Goal: Task Accomplishment & Management: Manage account settings

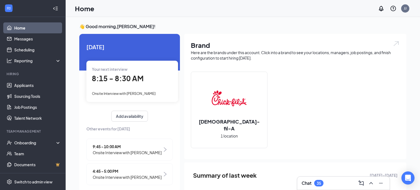
scroll to position [10, 0]
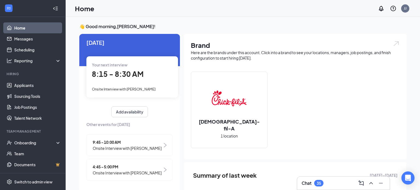
click at [127, 145] on span "Onsite Interview with [PERSON_NAME]" at bounding box center [127, 148] width 69 height 6
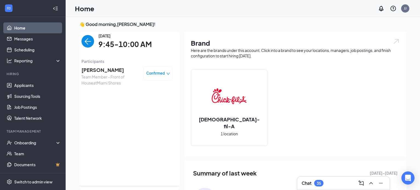
scroll to position [0, 0]
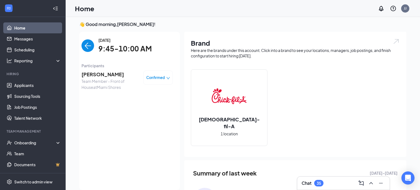
click at [161, 78] on span "Confirmed" at bounding box center [155, 77] width 19 height 5
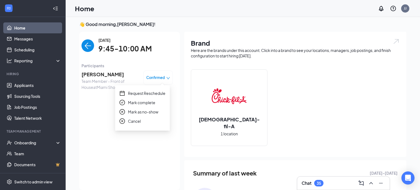
click at [143, 103] on span "Mark complete" at bounding box center [141, 103] width 27 height 6
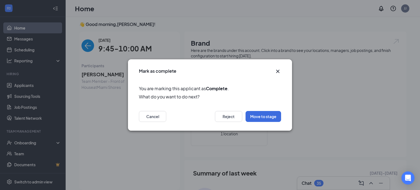
click at [279, 71] on icon "Cross" at bounding box center [278, 71] width 7 height 7
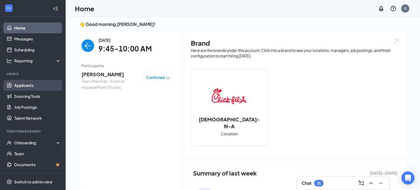
click at [25, 85] on link "Applicants" at bounding box center [37, 85] width 47 height 11
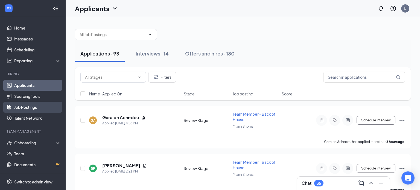
click at [26, 107] on link "Job Postings" at bounding box center [37, 107] width 47 height 11
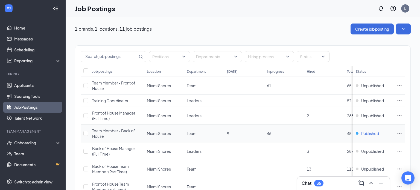
click at [372, 133] on span "Published" at bounding box center [370, 133] width 18 height 5
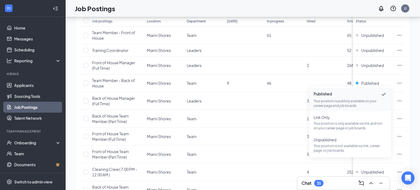
scroll to position [51, 0]
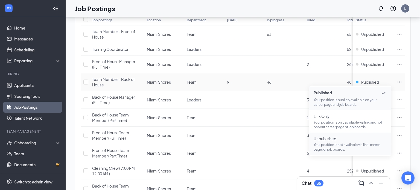
click at [344, 144] on p "Your position is not available via link, career page, or job boards." at bounding box center [350, 147] width 73 height 9
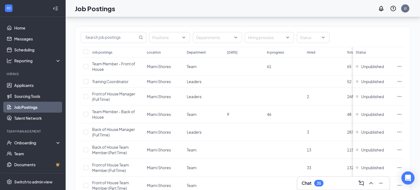
scroll to position [0, 0]
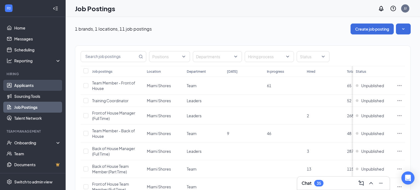
click at [25, 86] on link "Applicants" at bounding box center [37, 85] width 47 height 11
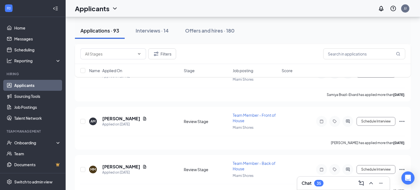
scroll to position [1493, 0]
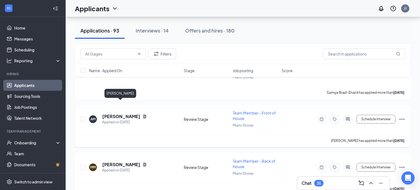
click at [122, 114] on h5 "[PERSON_NAME]" at bounding box center [121, 117] width 38 height 6
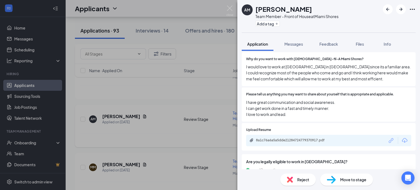
scroll to position [460, 0]
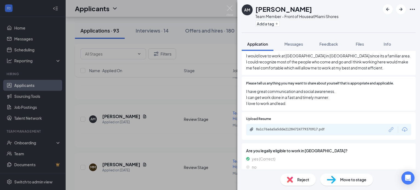
click at [342, 127] on div "8a1c76a6a5a5dde21284724779370917.pdf" at bounding box center [328, 129] width 165 height 11
click at [304, 127] on div "8a1c76a6a5a5dde21284724779370917.pdf" at bounding box center [294, 129] width 77 height 4
click at [303, 180] on span "Reject" at bounding box center [303, 180] width 12 height 6
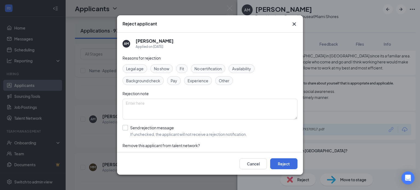
click at [125, 128] on input "Send rejection message If unchecked, the applicant will not receive a rejection…" at bounding box center [185, 131] width 124 height 12
checkbox input "true"
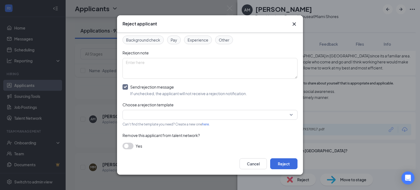
scroll to position [42, 0]
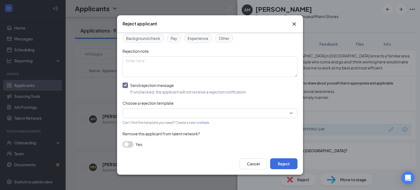
click at [293, 113] on div at bounding box center [210, 113] width 175 height 10
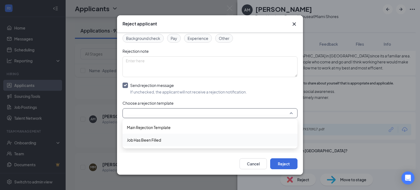
click at [197, 139] on span "Job Has Been Filled" at bounding box center [210, 140] width 166 height 6
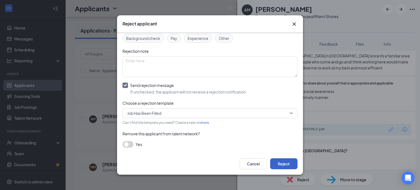
click at [283, 163] on button "Reject" at bounding box center [283, 163] width 27 height 11
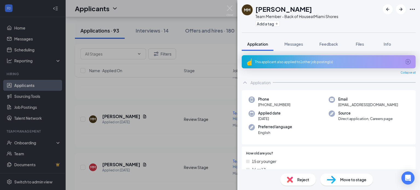
click at [201, 53] on div "MM [PERSON_NAME] Team Member - Back of House at [GEOGRAPHIC_DATA] Add a tag App…" at bounding box center [210, 95] width 420 height 190
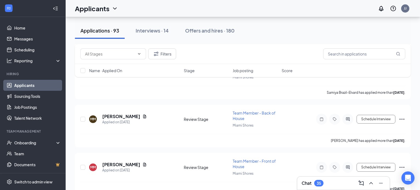
click at [201, 53] on div "Filters" at bounding box center [242, 53] width 325 height 11
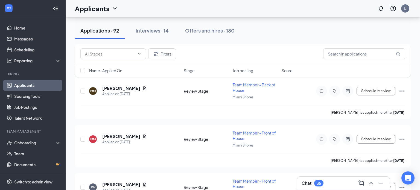
scroll to position [1527, 0]
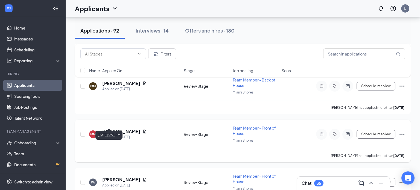
click at [115, 135] on div "Applied on [DATE]" at bounding box center [124, 137] width 45 height 5
click at [112, 129] on h5 "[PERSON_NAME]" at bounding box center [121, 132] width 38 height 6
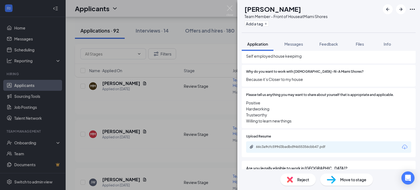
scroll to position [440, 0]
click at [322, 144] on div "66c3a9cfc599d3badbd94655356cbb47.pdf" at bounding box center [294, 146] width 77 height 4
click at [214, 89] on div "MM [PERSON_NAME] Team Member - Front of House at [GEOGRAPHIC_DATA] Add a tag Ap…" at bounding box center [210, 95] width 420 height 190
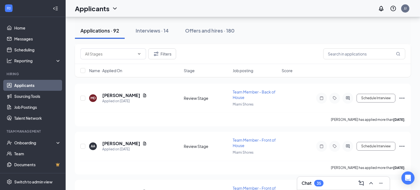
scroll to position [1997, 0]
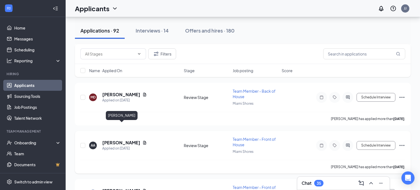
click at [113, 140] on h5 "[PERSON_NAME]" at bounding box center [121, 143] width 38 height 6
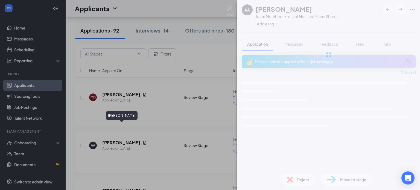
click at [113, 128] on div "AA [PERSON_NAME] Team Member - Front of House at [GEOGRAPHIC_DATA] Add a tag Ap…" at bounding box center [210, 95] width 420 height 190
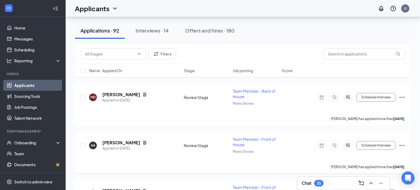
click at [113, 140] on h5 "[PERSON_NAME]" at bounding box center [121, 143] width 38 height 6
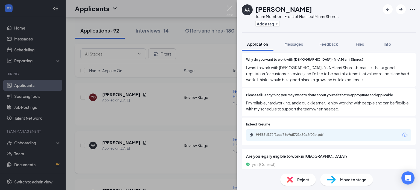
scroll to position [443, 0]
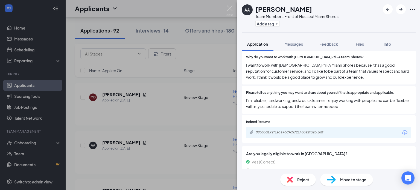
click at [343, 128] on div "99585d172f1eca76c9c5721480a2f02b.pdf" at bounding box center [328, 132] width 165 height 11
click at [327, 130] on div "99585d172f1eca76c9c5721480a2f02b.pdf" at bounding box center [294, 132] width 77 height 4
click at [351, 178] on span "Move to stage" at bounding box center [353, 180] width 26 height 6
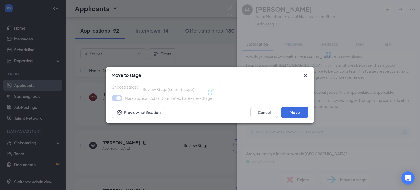
type input "Onsite Interview (next stage)"
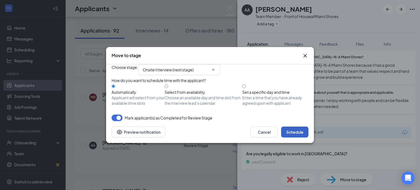
click at [292, 138] on button "Schedule" at bounding box center [294, 132] width 27 height 11
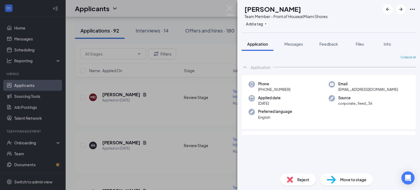
click at [165, 91] on div "JE [PERSON_NAME] Team Member - Front of House at [GEOGRAPHIC_DATA] Add a tag Ap…" at bounding box center [210, 95] width 420 height 190
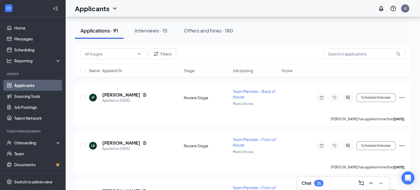
scroll to position [2191, 0]
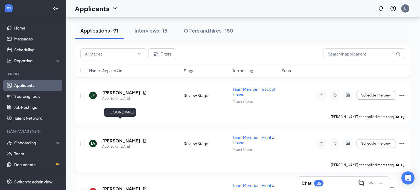
click at [120, 138] on h5 "[PERSON_NAME]" at bounding box center [121, 141] width 38 height 6
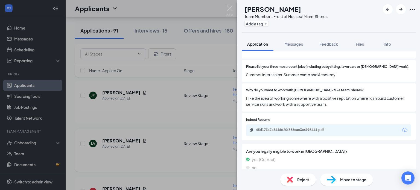
scroll to position [408, 0]
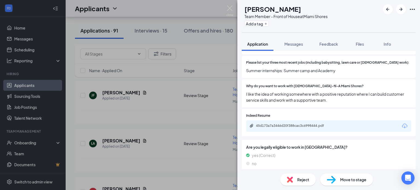
click at [319, 124] on div "45d173a7a3446d20f388cac3c6998444.pdf" at bounding box center [294, 126] width 77 height 4
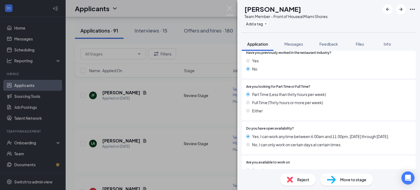
scroll to position [177, 0]
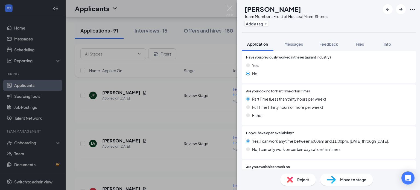
click at [196, 58] on div "LA [PERSON_NAME] Team Member - Front of House at [GEOGRAPHIC_DATA] Add a tag Ap…" at bounding box center [210, 95] width 420 height 190
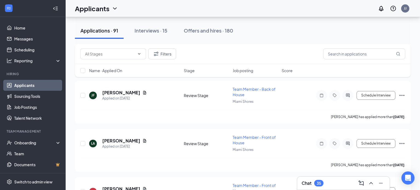
click at [196, 58] on div "Filters" at bounding box center [242, 53] width 325 height 11
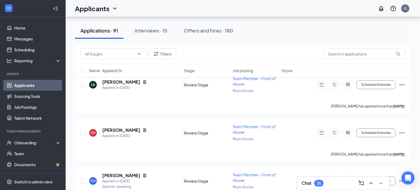
scroll to position [2252, 0]
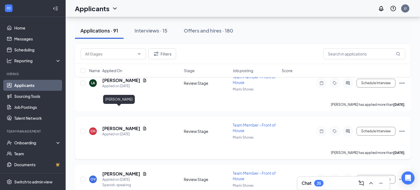
click at [115, 126] on h5 "[PERSON_NAME]" at bounding box center [121, 129] width 38 height 6
click at [115, 111] on div at bounding box center [210, 95] width 420 height 190
click at [110, 126] on h5 "[PERSON_NAME]" at bounding box center [121, 129] width 38 height 6
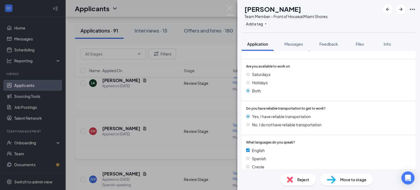
scroll to position [278, 0]
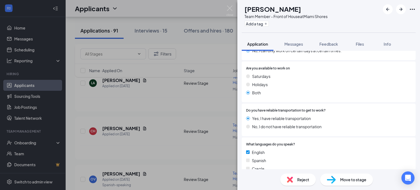
click at [166, 103] on div "CH [PERSON_NAME] Team Member - Front of House at [GEOGRAPHIC_DATA] Add a tag Ap…" at bounding box center [210, 95] width 420 height 190
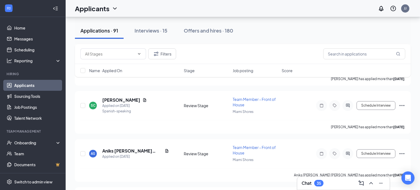
scroll to position [2376, 0]
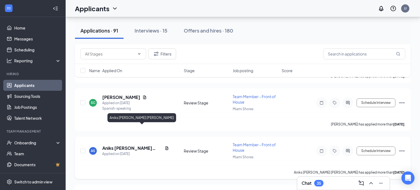
click at [116, 145] on h5 "Aniks [PERSON_NAME] [PERSON_NAME]" at bounding box center [132, 148] width 60 height 6
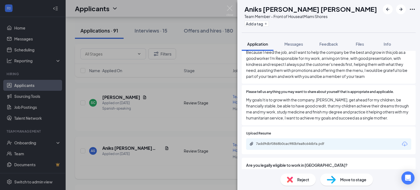
scroll to position [459, 0]
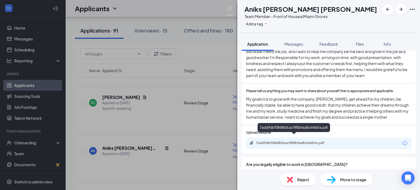
click at [281, 141] on div "7add9dbf0868b0cac980bfea8c646bfa.pdf" at bounding box center [294, 143] width 77 height 4
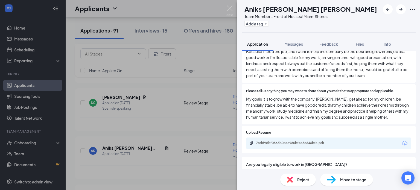
click at [202, 51] on div "AS [PERSON_NAME] [PERSON_NAME] Team Member - Front of House at [GEOGRAPHIC_DATA…" at bounding box center [210, 95] width 420 height 190
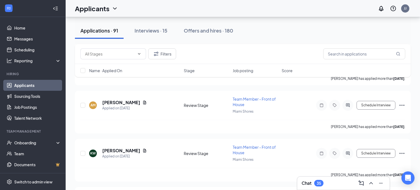
scroll to position [2568, 0]
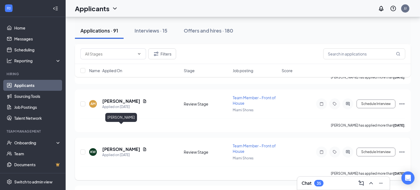
click at [119, 146] on h5 "[PERSON_NAME]" at bounding box center [121, 149] width 38 height 6
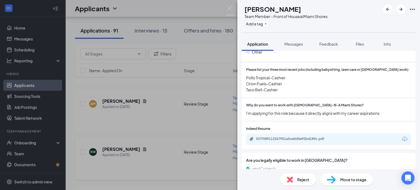
scroll to position [387, 0]
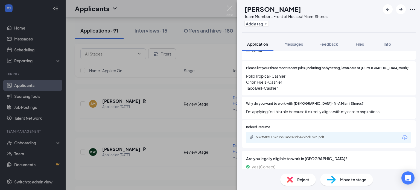
click at [334, 135] on div "537f589113267951a5ce0d5e92bd189c.pdf" at bounding box center [293, 137] width 89 height 4
click at [352, 179] on span "Move to stage" at bounding box center [353, 180] width 26 height 6
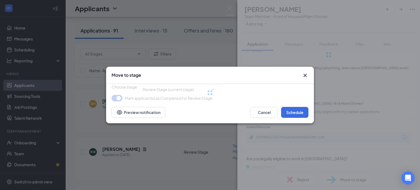
type input "Onsite Interview (next stage)"
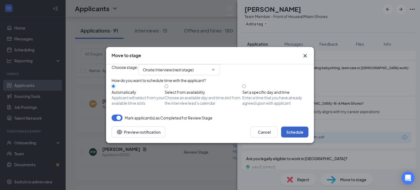
click at [296, 138] on button "Schedule" at bounding box center [294, 132] width 27 height 11
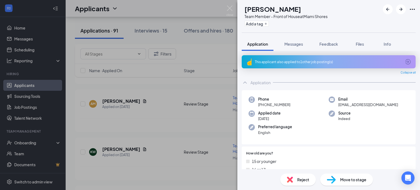
click at [217, 105] on div "[PERSON_NAME] [PERSON_NAME] Team Member - Front of House at [GEOGRAPHIC_DATA] A…" at bounding box center [210, 95] width 420 height 190
click at [217, 118] on div "[PERSON_NAME] has applied more than [DATE] ." at bounding box center [242, 125] width 325 height 14
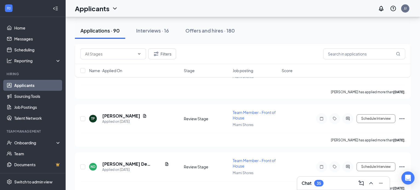
scroll to position [2650, 0]
click at [115, 161] on h5 "[PERSON_NAME] De [PERSON_NAME]" at bounding box center [132, 164] width 60 height 6
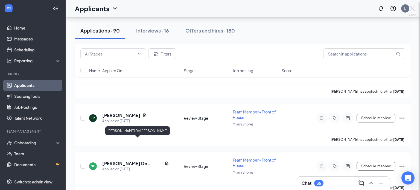
click at [115, 142] on div at bounding box center [210, 95] width 420 height 190
click at [129, 161] on h5 "[PERSON_NAME] De [PERSON_NAME]" at bounding box center [132, 164] width 60 height 6
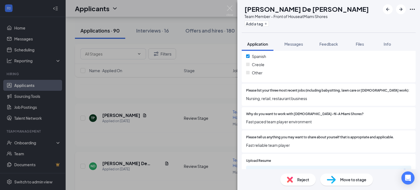
scroll to position [428, 0]
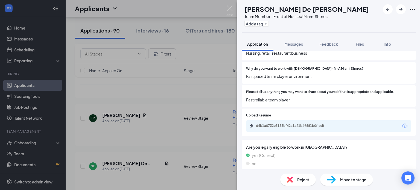
click at [318, 124] on div "d4b1a0732e5155bf42a1a21b49681b0f.pdf" at bounding box center [294, 126] width 77 height 4
click at [175, 108] on div "ND [PERSON_NAME] De [PERSON_NAME] Team Member - Front of House at [GEOGRAPHIC_D…" at bounding box center [210, 95] width 420 height 190
click at [175, 109] on div "TP [PERSON_NAME] Applied on [DATE] Review Stage Team Member - Front of House [G…" at bounding box center [242, 121] width 325 height 24
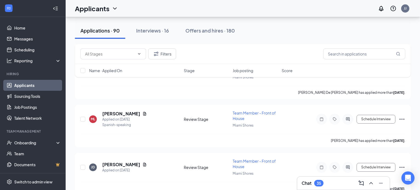
scroll to position [2747, 0]
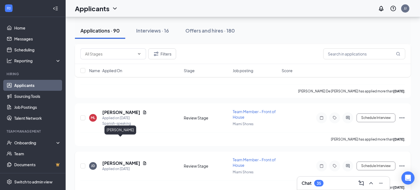
click at [113, 160] on h5 "[PERSON_NAME]" at bounding box center [121, 163] width 38 height 6
click at [113, 141] on div at bounding box center [210, 95] width 420 height 190
click at [128, 160] on h5 "[PERSON_NAME]" at bounding box center [121, 163] width 38 height 6
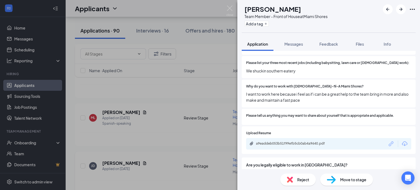
scroll to position [410, 0]
click at [333, 141] on div "a9eaddeb053b51f99efb5cb0ab4a9640.pdf" at bounding box center [293, 143] width 89 height 4
click at [181, 109] on div "[PERSON_NAME] Team Member - Front of House at [GEOGRAPHIC_DATA] Add a tag Appli…" at bounding box center [210, 95] width 420 height 190
click at [181, 109] on div "ML [PERSON_NAME] Applied on [DATE] Spanish-speaking Review Stage Team Member - …" at bounding box center [242, 121] width 325 height 24
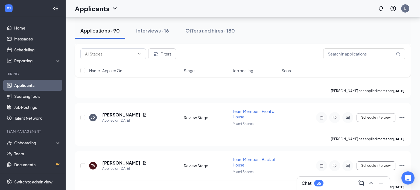
scroll to position [2796, 0]
